Goal: Complete application form: Complete application form

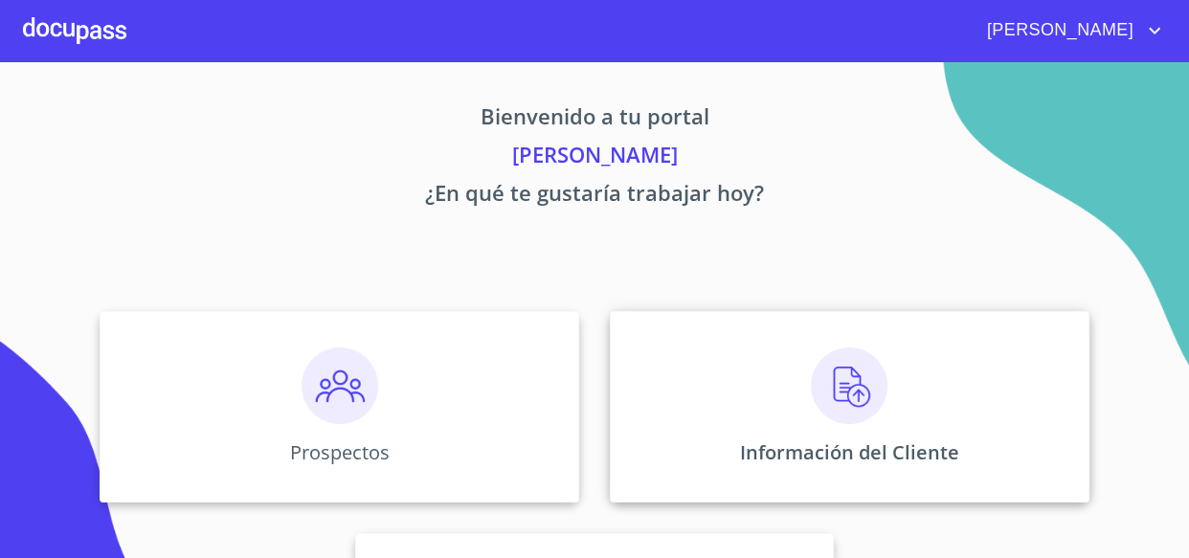
click at [837, 401] on img at bounding box center [849, 385] width 77 height 77
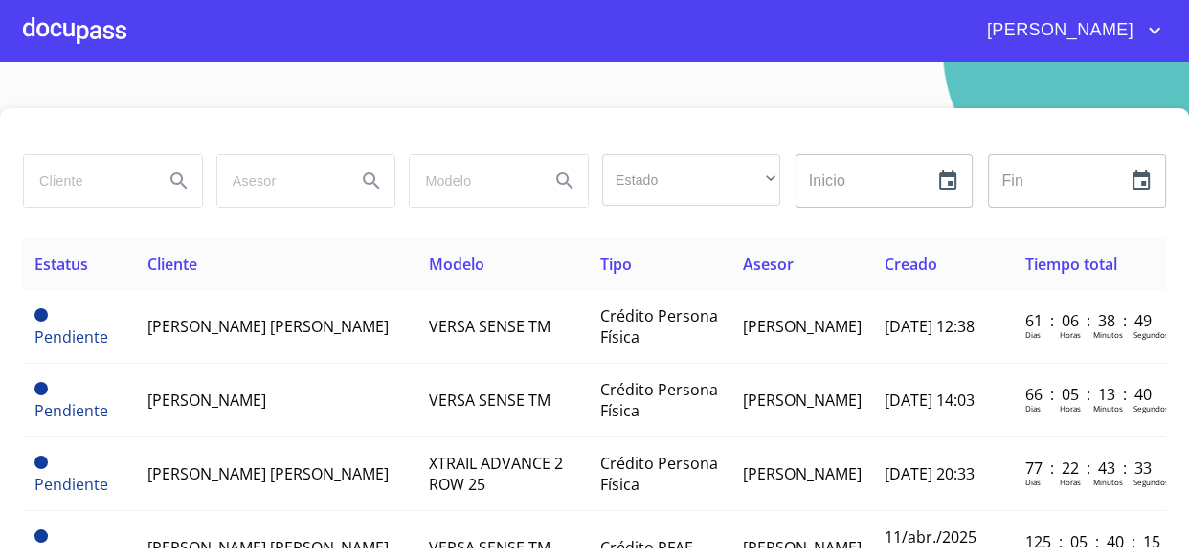
click at [56, 189] on input "search" at bounding box center [86, 181] width 124 height 52
type input "[PERSON_NAME]"
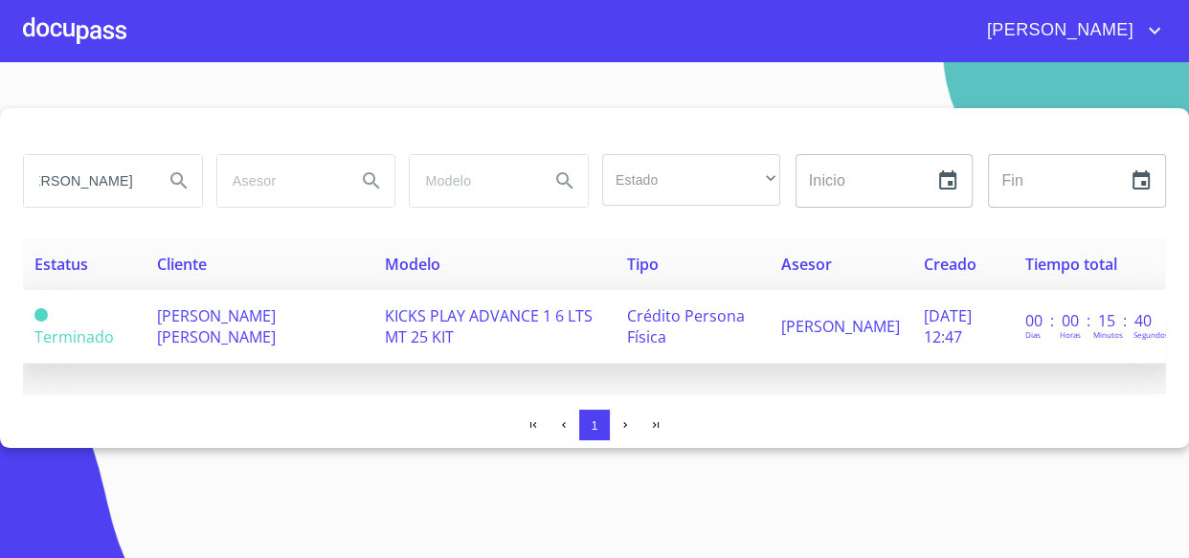
click at [217, 323] on span "[PERSON_NAME] [PERSON_NAME]" at bounding box center [216, 326] width 119 height 42
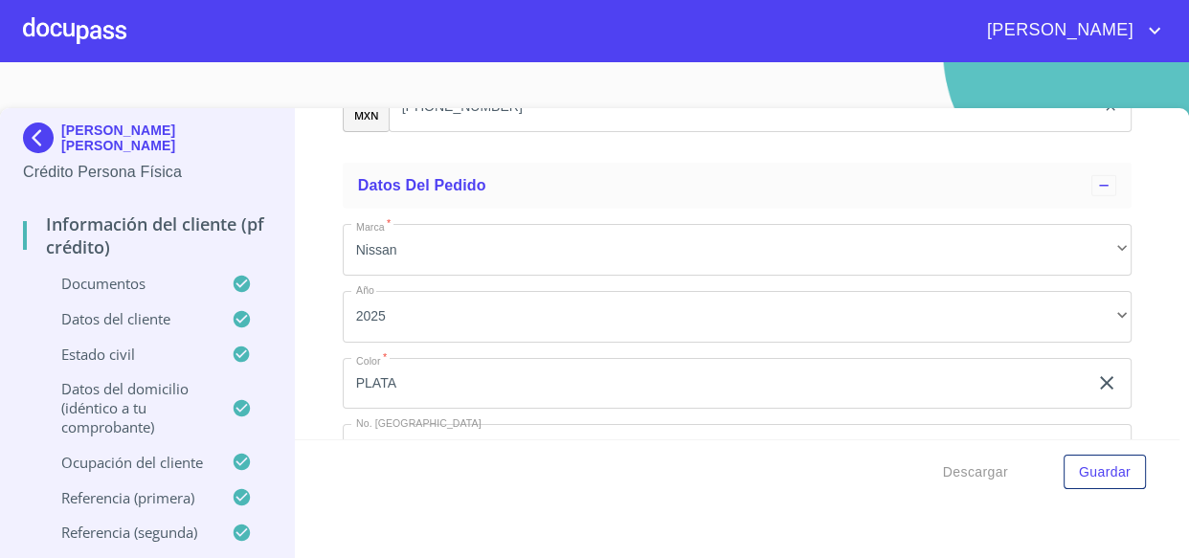
scroll to position [11567, 0]
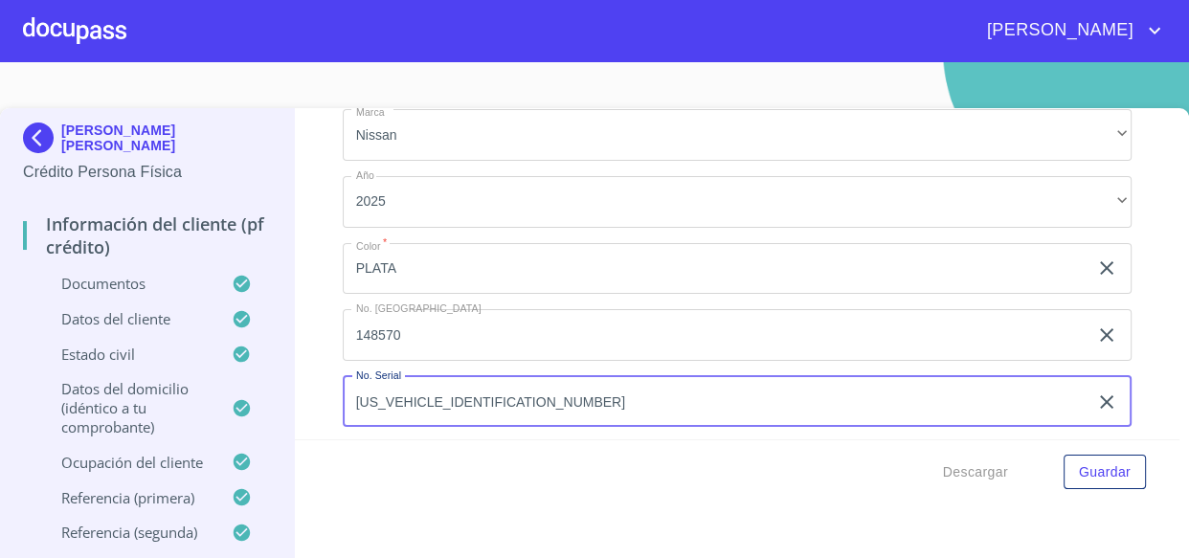
click at [497, 402] on input "[US_VEHICLE_IDENTIFICATION_NUMBER]" at bounding box center [716, 402] width 746 height 52
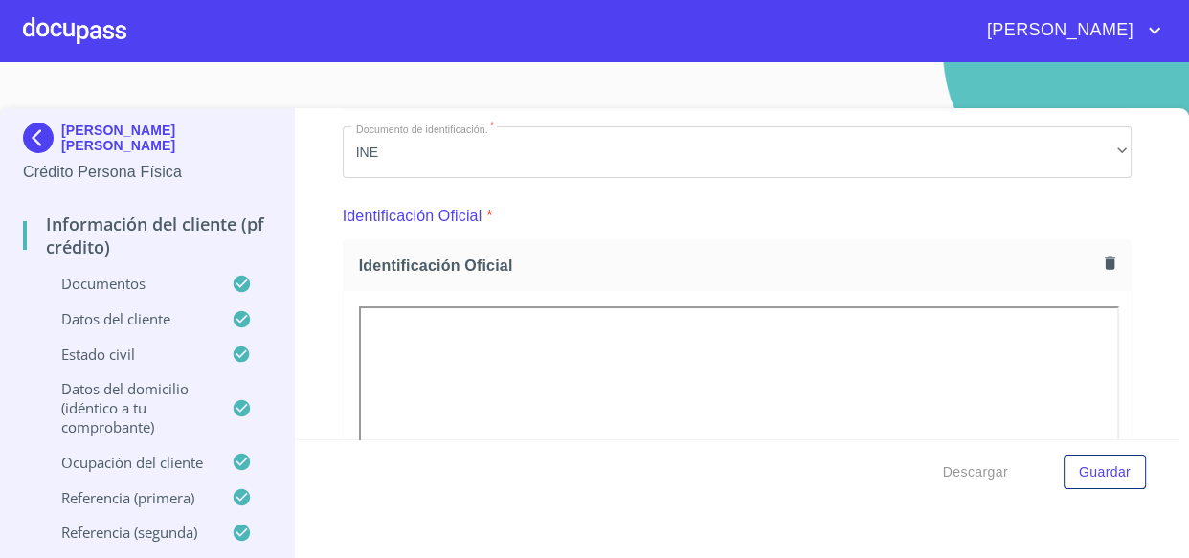
scroll to position [497, 0]
